Goal: Browse casually: Explore the website without a specific task or goal

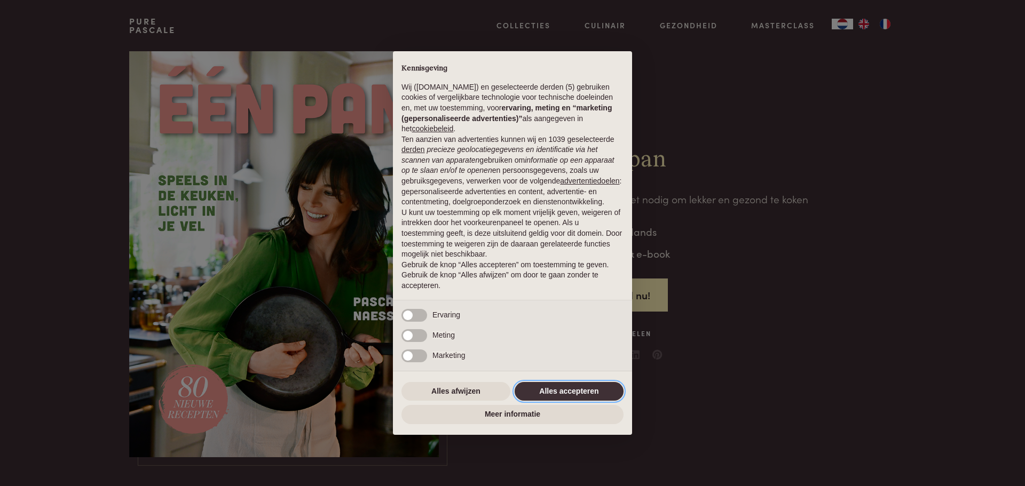
click at [570, 390] on button "Alles accepteren" at bounding box center [568, 391] width 109 height 19
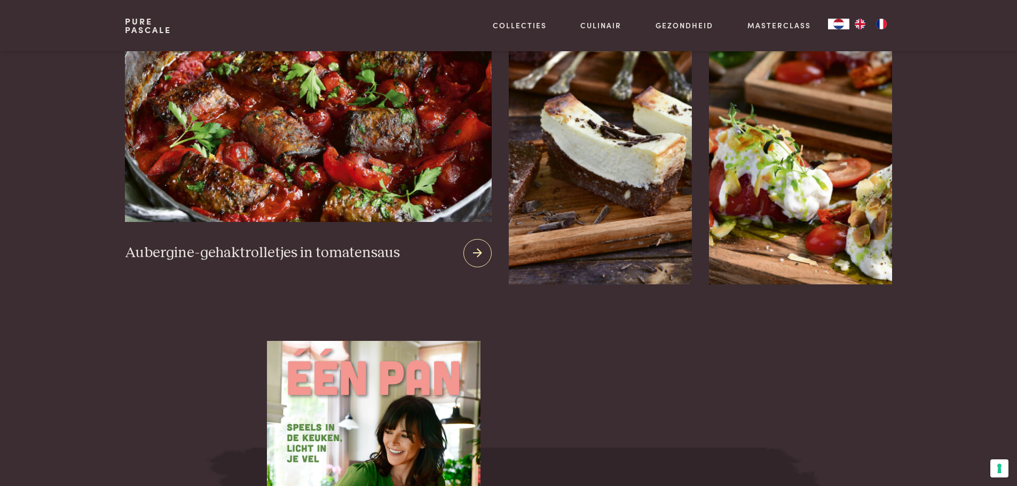
scroll to position [1441, 0]
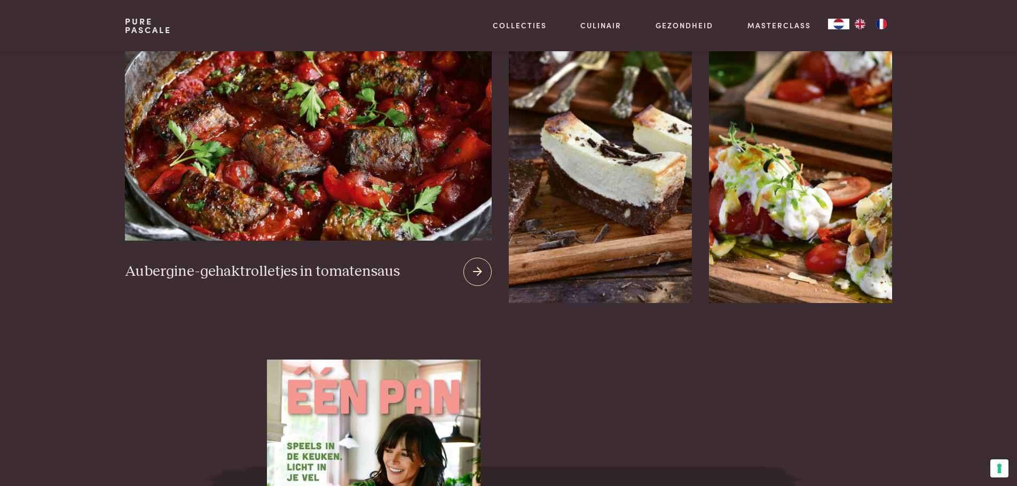
click at [279, 170] on img at bounding box center [308, 112] width 366 height 258
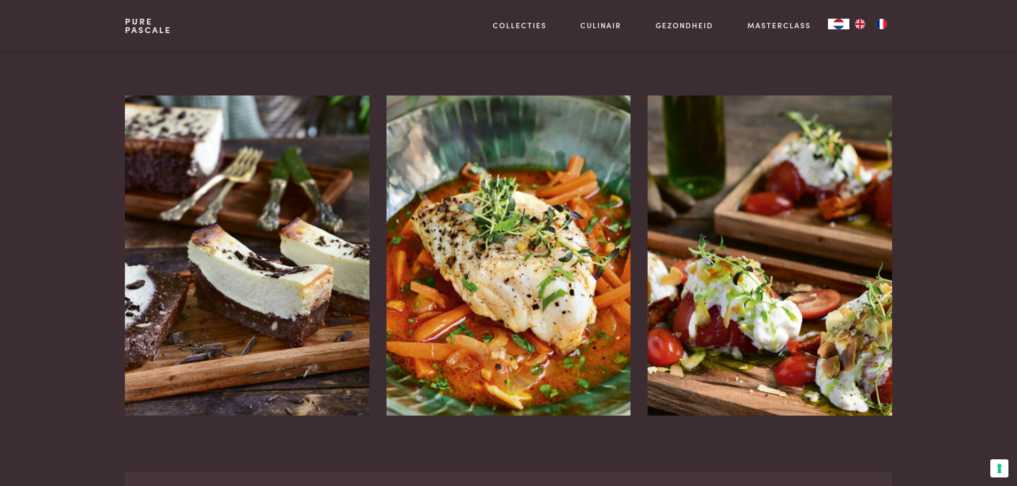
scroll to position [1974, 0]
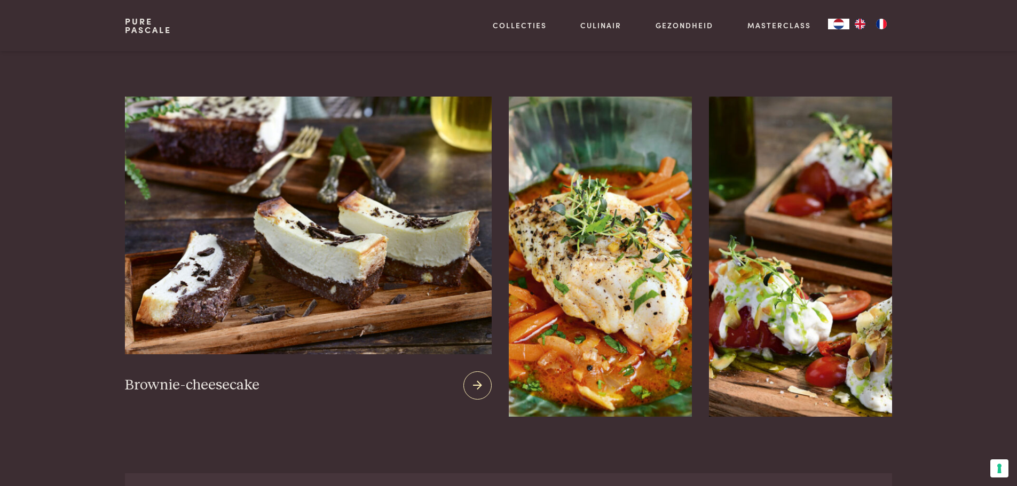
click at [271, 268] on img at bounding box center [308, 226] width 366 height 258
